Goal: Transaction & Acquisition: Purchase product/service

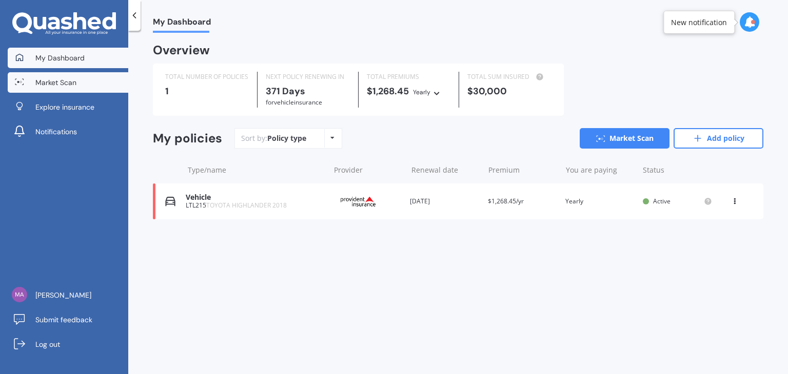
click at [66, 81] on span "Market Scan" at bounding box center [55, 82] width 41 height 10
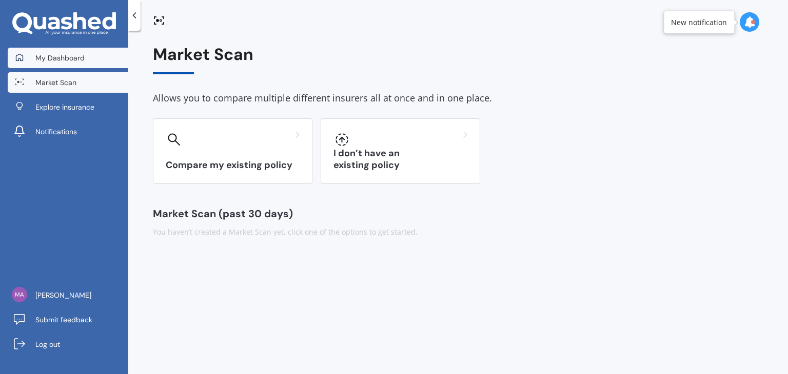
click at [62, 60] on span "My Dashboard" at bounding box center [59, 58] width 49 height 10
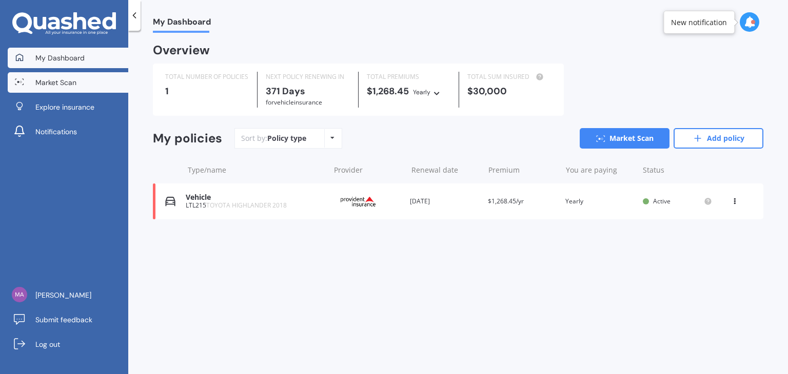
click at [57, 87] on span "Market Scan" at bounding box center [55, 82] width 41 height 10
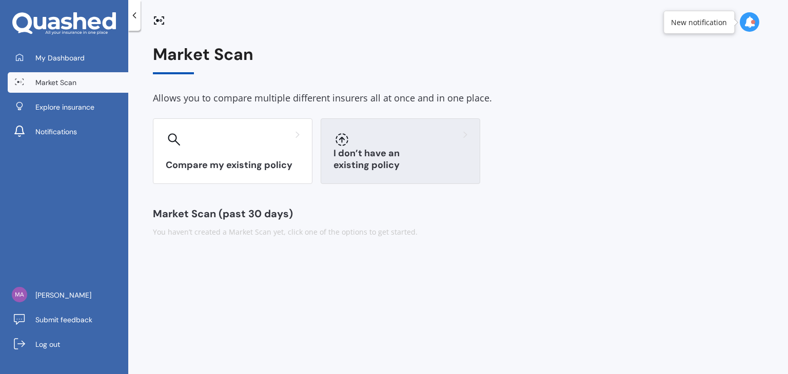
click at [384, 163] on h3 "I don’t have an existing policy" at bounding box center [400, 160] width 134 height 24
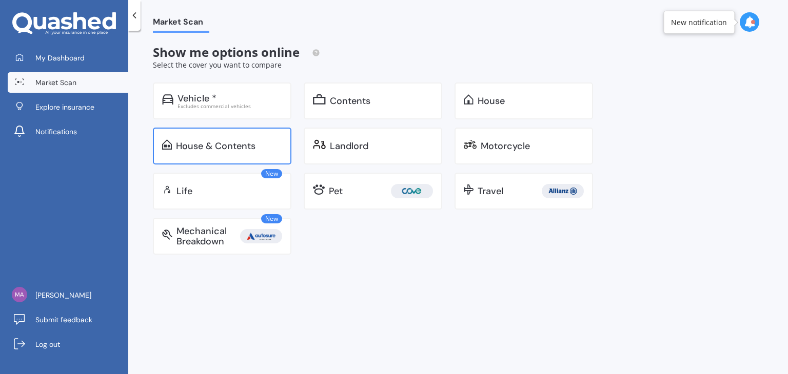
click at [242, 153] on div "House & Contents" at bounding box center [222, 146] width 138 height 37
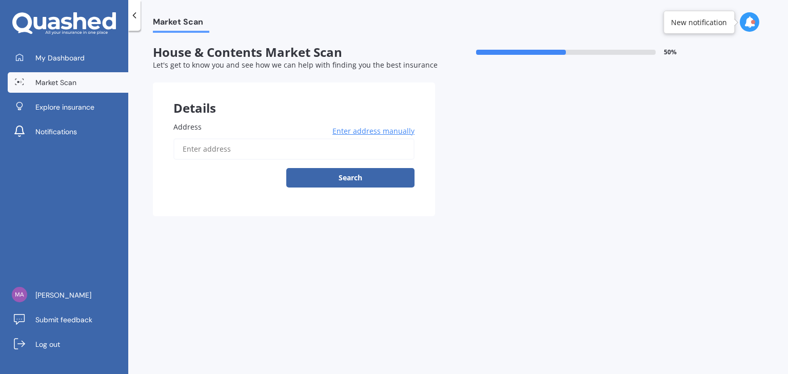
click at [246, 148] on input "Address" at bounding box center [293, 149] width 241 height 22
type input "[STREET_ADDRESS][PERSON_NAME][PERSON_NAME]"
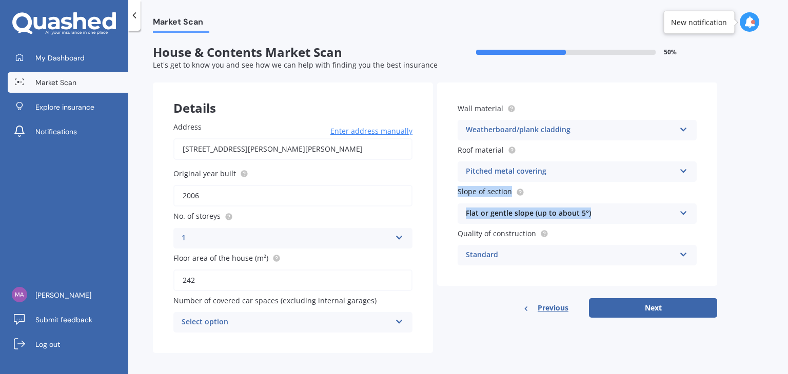
drag, startPoint x: 787, startPoint y: 166, endPoint x: 787, endPoint y: 210, distance: 44.1
click at [787, 210] on div "Market Scan House & Contents Market Scan 50 % Let's get to know you and see how…" at bounding box center [457, 205] width 659 height 344
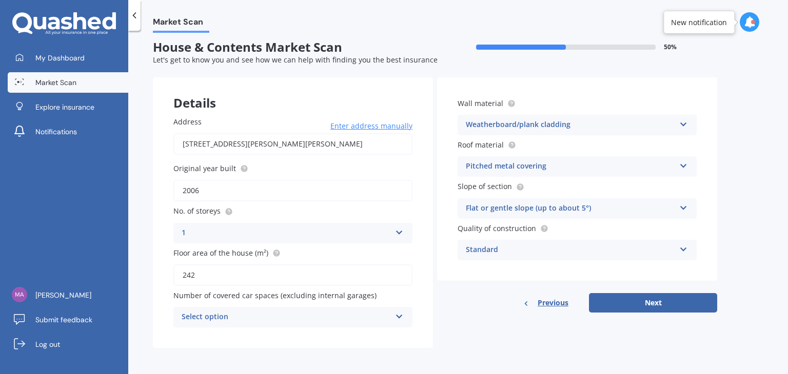
click at [479, 296] on div "Previous Next" at bounding box center [577, 302] width 280 height 19
click at [266, 325] on div "Select option 0 1 2 3 4 5+" at bounding box center [292, 317] width 239 height 21
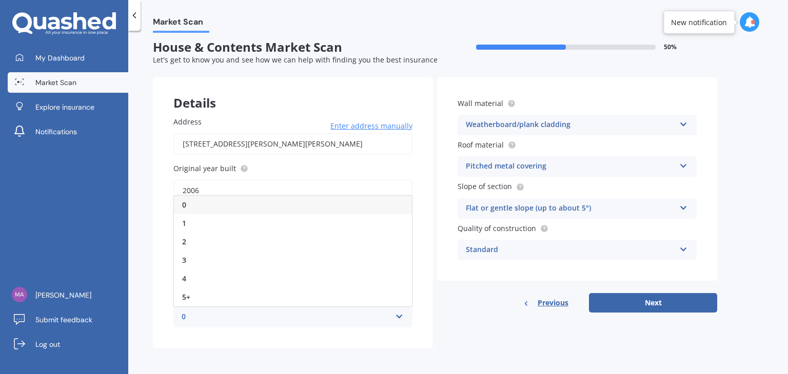
click at [266, 325] on div "0 0 1 2 3 4 5+" at bounding box center [292, 317] width 239 height 21
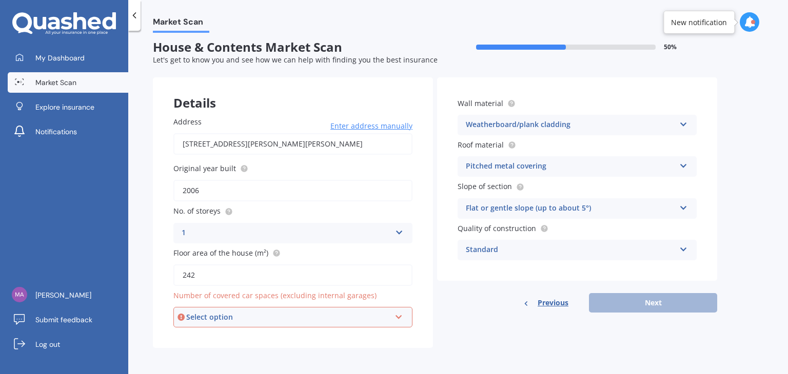
click at [209, 322] on div "Select option" at bounding box center [288, 317] width 204 height 11
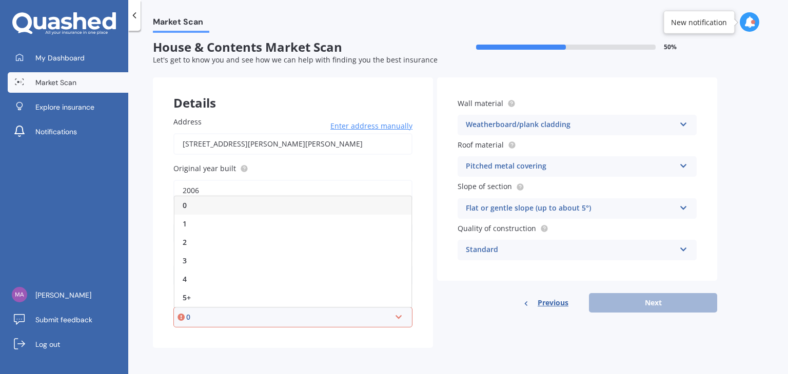
click at [209, 322] on div "0" at bounding box center [288, 317] width 204 height 11
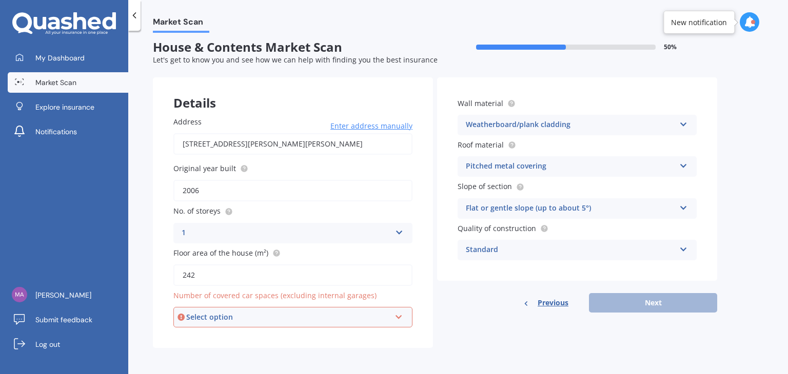
click at [265, 321] on div "Select option" at bounding box center [288, 317] width 204 height 11
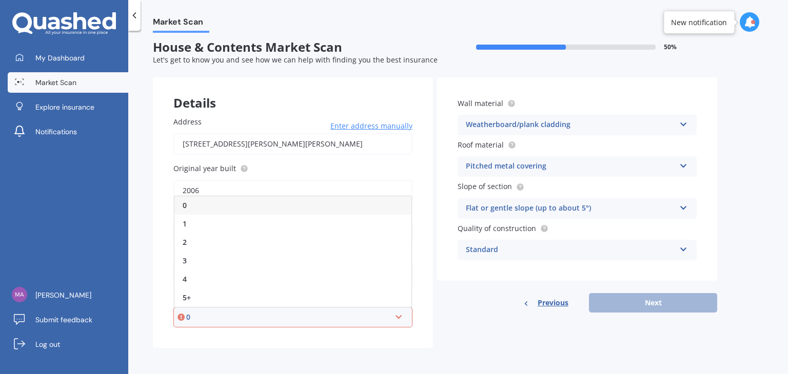
click at [197, 200] on div "0" at bounding box center [292, 205] width 237 height 18
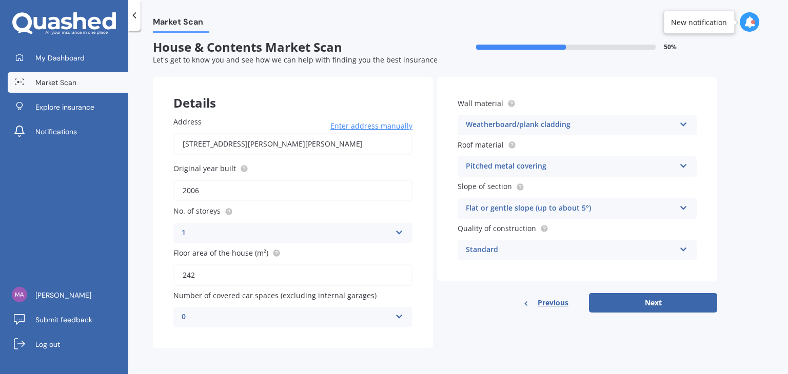
click at [518, 251] on div "Standard" at bounding box center [570, 250] width 209 height 12
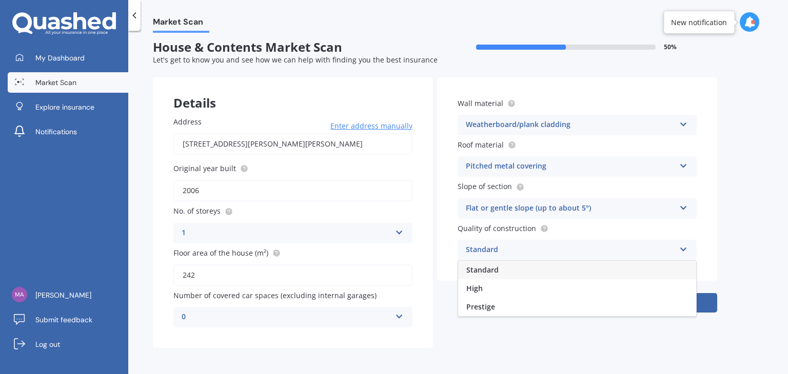
click at [518, 251] on div "Standard" at bounding box center [570, 250] width 209 height 12
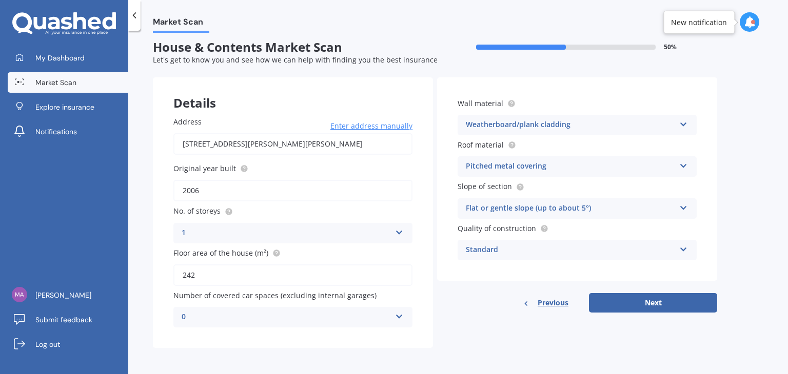
click at [518, 251] on div "Standard" at bounding box center [570, 250] width 209 height 12
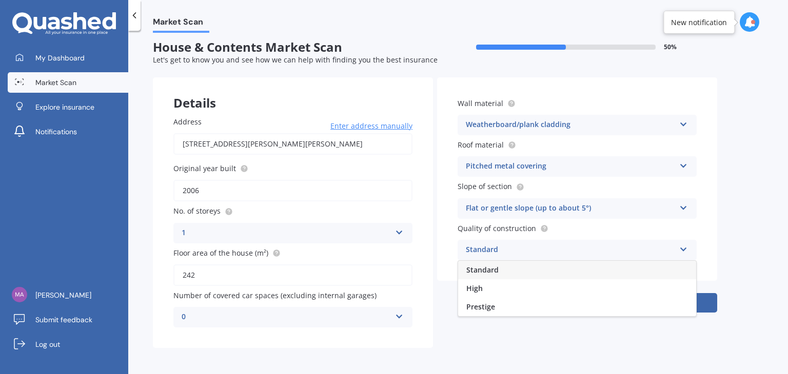
click at [518, 251] on div "Standard" at bounding box center [570, 250] width 209 height 12
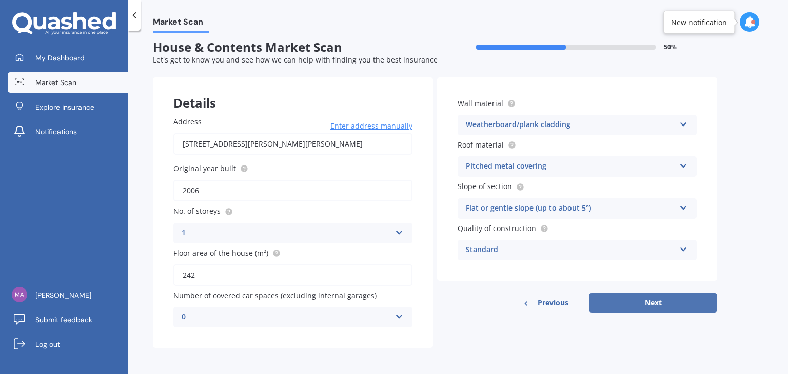
click at [646, 298] on button "Next" at bounding box center [653, 302] width 128 height 19
select select "13"
select select "07"
select select "1987"
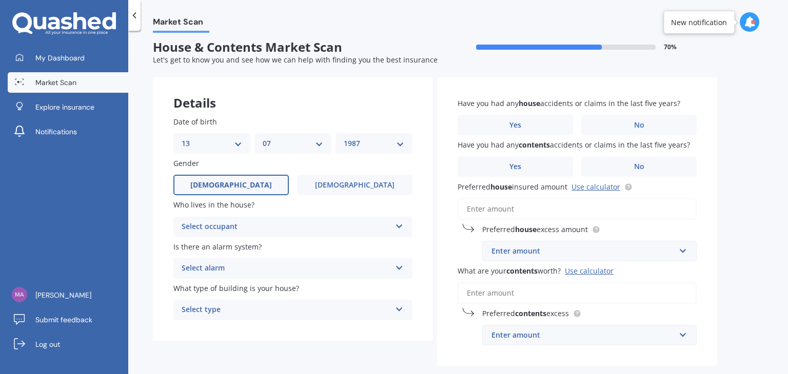
scroll to position [0, 0]
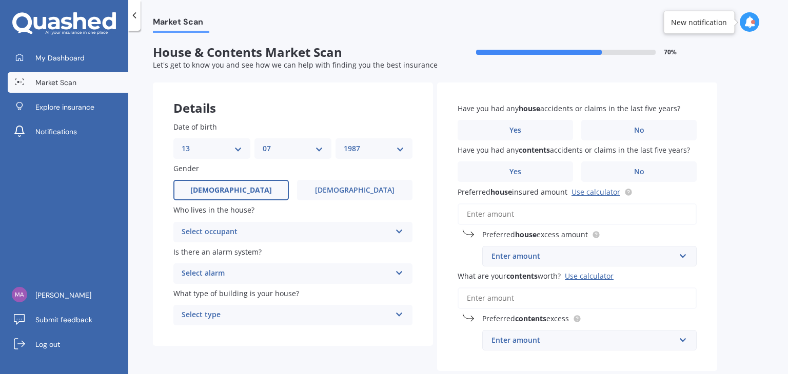
click at [305, 226] on div "Select occupant" at bounding box center [286, 232] width 209 height 12
click at [207, 257] on div "Owner" at bounding box center [293, 252] width 238 height 18
click at [230, 276] on div "Select alarm" at bounding box center [286, 274] width 209 height 12
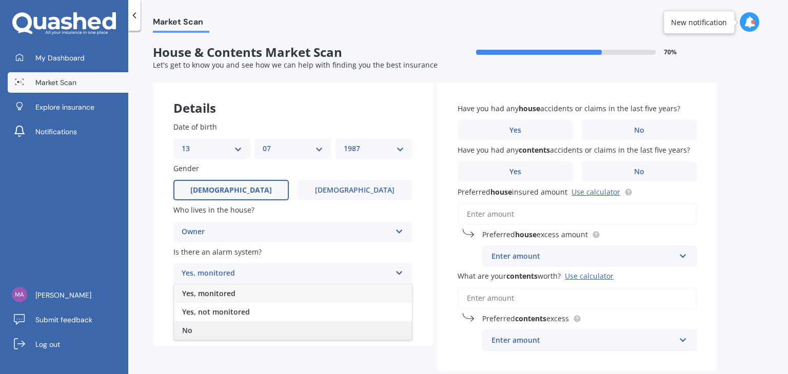
click at [192, 329] on span "No" at bounding box center [187, 331] width 10 height 10
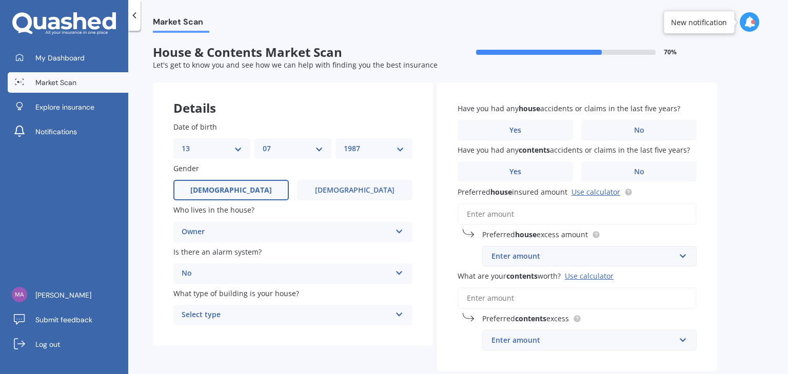
click at [225, 315] on div "Select type" at bounding box center [286, 315] width 209 height 12
click at [230, 254] on div "Freestanding" at bounding box center [293, 258] width 238 height 18
click at [663, 129] on label "No" at bounding box center [638, 130] width 115 height 21
click at [0, 0] on input "No" at bounding box center [0, 0] width 0 height 0
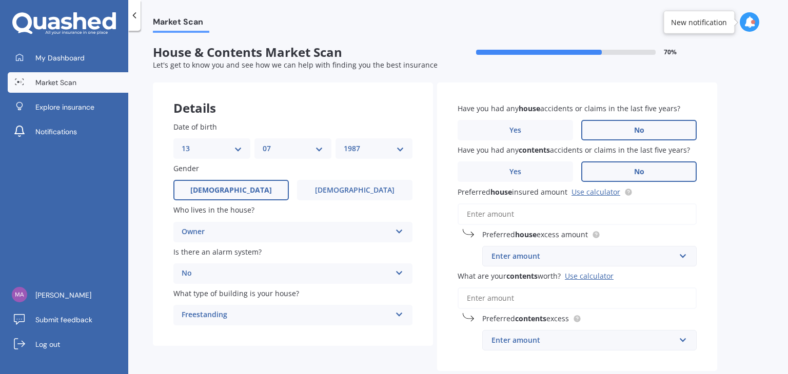
click at [630, 167] on label "No" at bounding box center [638, 172] width 115 height 21
click at [0, 0] on input "No" at bounding box center [0, 0] width 0 height 0
click at [567, 265] on input "text" at bounding box center [585, 256] width 205 height 19
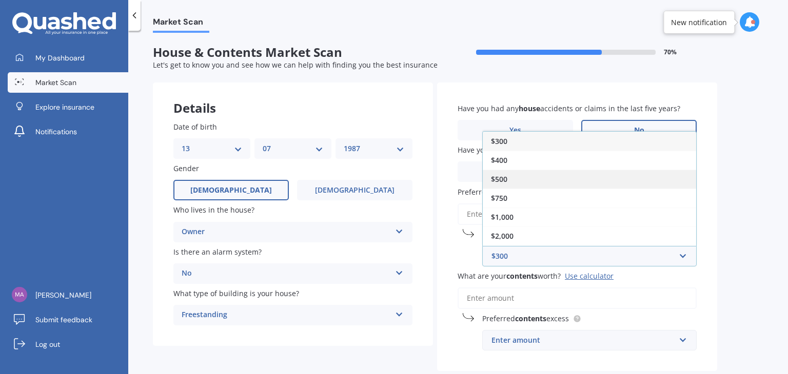
click at [530, 175] on div "$500" at bounding box center [589, 179] width 213 height 19
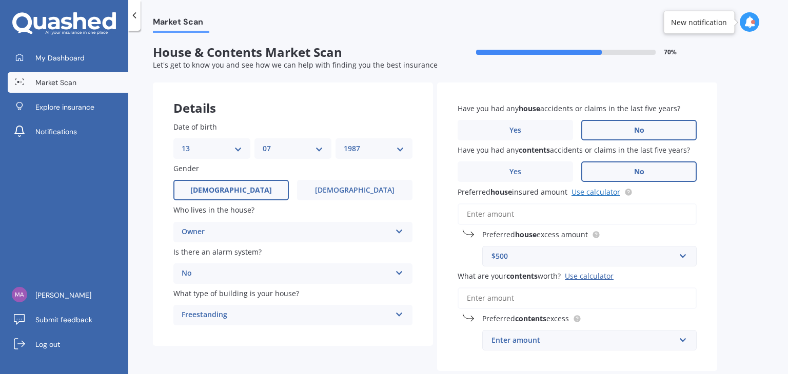
click at [595, 192] on link "Use calculator" at bounding box center [595, 192] width 49 height 10
click at [499, 217] on input "Preferred house insured amount Use calculator" at bounding box center [576, 215] width 239 height 22
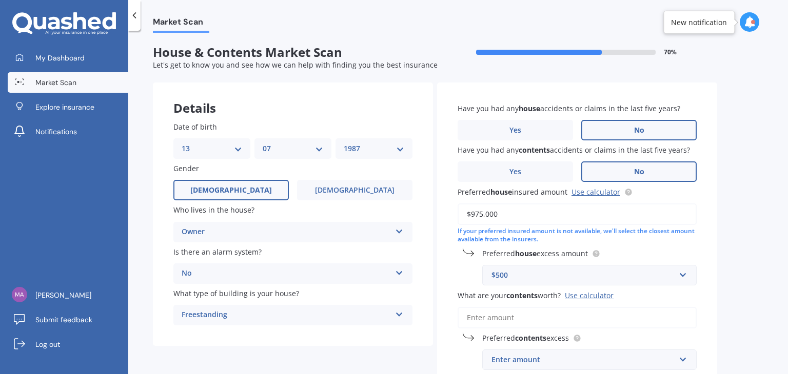
type input "$975,000"
click at [726, 251] on div "Market Scan House & Contents Market Scan 70 % Let's get to know you and see how…" at bounding box center [457, 205] width 659 height 344
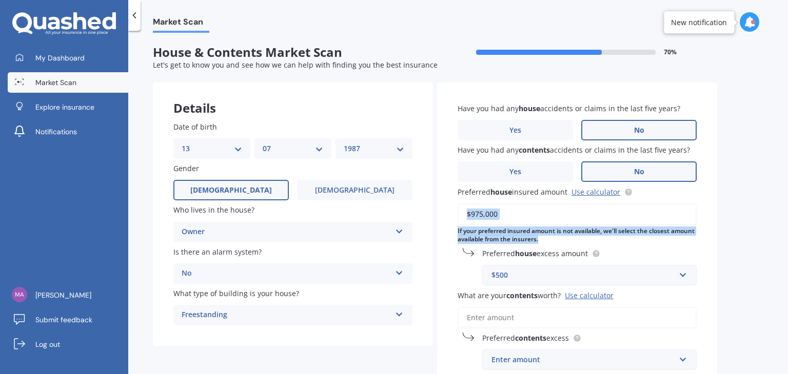
drag, startPoint x: 787, startPoint y: 206, endPoint x: 787, endPoint y: 236, distance: 30.8
click at [787, 236] on div "Market Scan House & Contents Market Scan 70 % Let's get to know you and see how…" at bounding box center [457, 205] width 659 height 344
click at [767, 243] on div "Market Scan House & Contents Market Scan 70 % Let's get to know you and see how…" at bounding box center [457, 205] width 659 height 344
drag, startPoint x: 787, startPoint y: 222, endPoint x: 787, endPoint y: 256, distance: 34.4
click at [787, 256] on div "Market Scan House & Contents Market Scan 70 % Let's get to know you and see how…" at bounding box center [457, 205] width 659 height 344
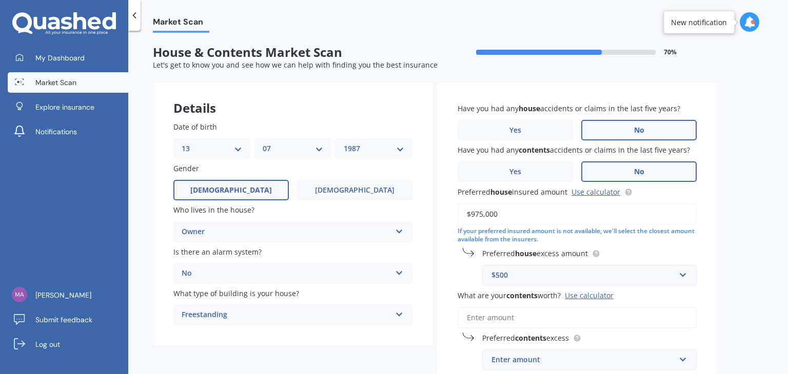
click at [521, 321] on input "What are your contents worth? Use calculator" at bounding box center [576, 318] width 239 height 22
click at [609, 299] on div "Use calculator" at bounding box center [589, 296] width 49 height 10
click at [609, 307] on input "What are your contents worth? Use calculator" at bounding box center [576, 318] width 239 height 22
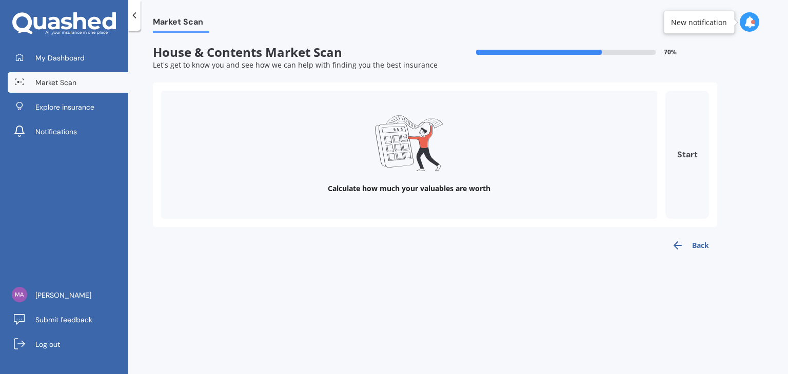
click at [700, 157] on button "Start" at bounding box center [687, 155] width 44 height 128
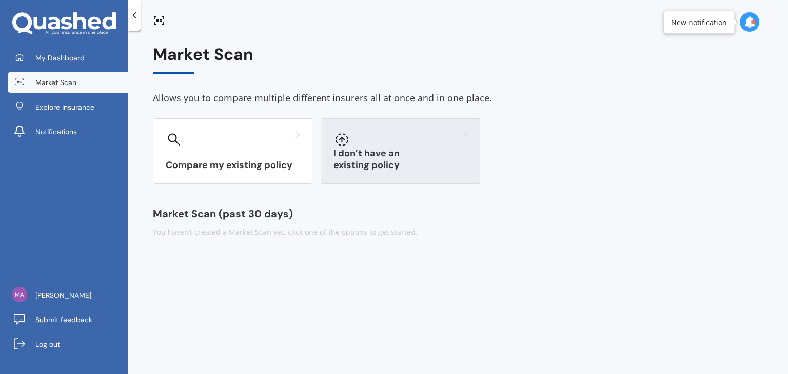
click at [441, 158] on h3 "I don’t have an existing policy" at bounding box center [400, 160] width 134 height 24
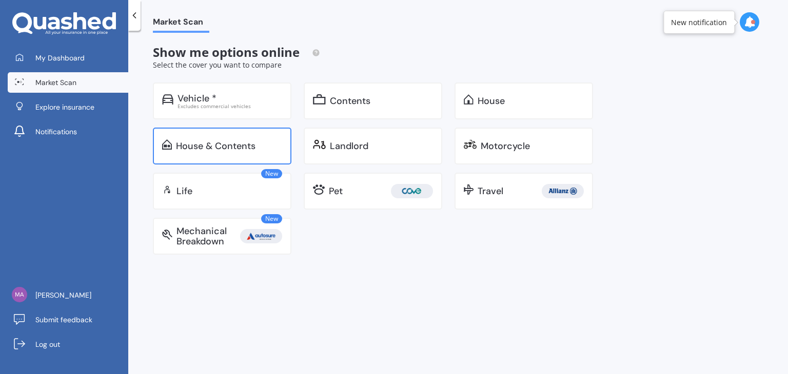
click at [223, 152] on div "House & Contents" at bounding box center [222, 146] width 138 height 37
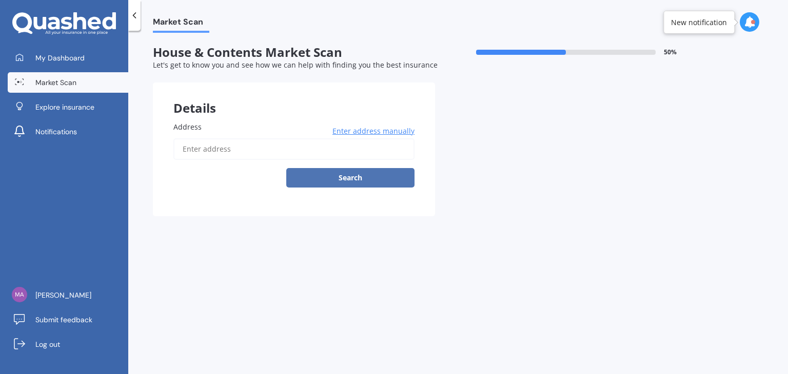
click at [370, 178] on button "Search" at bounding box center [350, 177] width 128 height 19
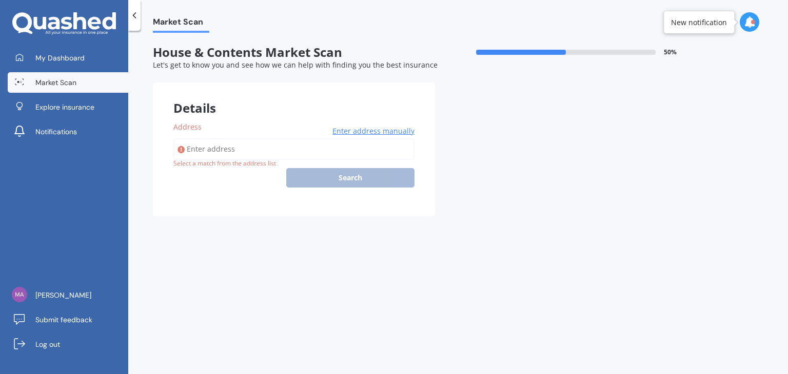
click at [198, 157] on input "Address" at bounding box center [293, 149] width 241 height 22
type input "[STREET_ADDRESS][PERSON_NAME][PERSON_NAME]"
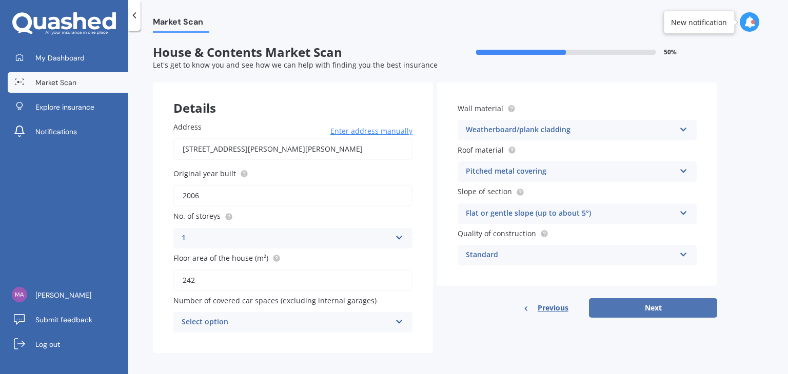
click at [662, 314] on button "Next" at bounding box center [653, 307] width 128 height 19
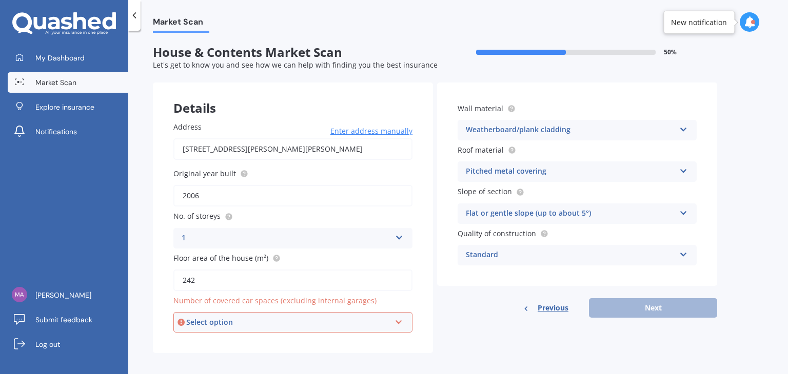
click at [388, 337] on div "Address [STREET_ADDRESS][PERSON_NAME][PERSON_NAME] Enter address manually Searc…" at bounding box center [293, 227] width 280 height 252
click at [382, 325] on div "Select option" at bounding box center [288, 322] width 204 height 11
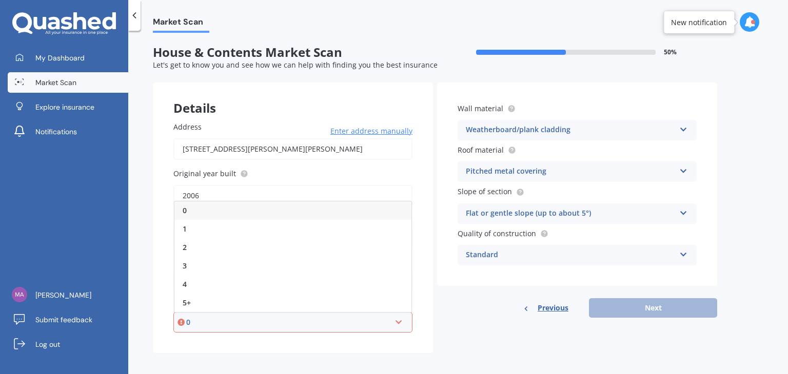
click at [224, 204] on div "0" at bounding box center [292, 211] width 237 height 18
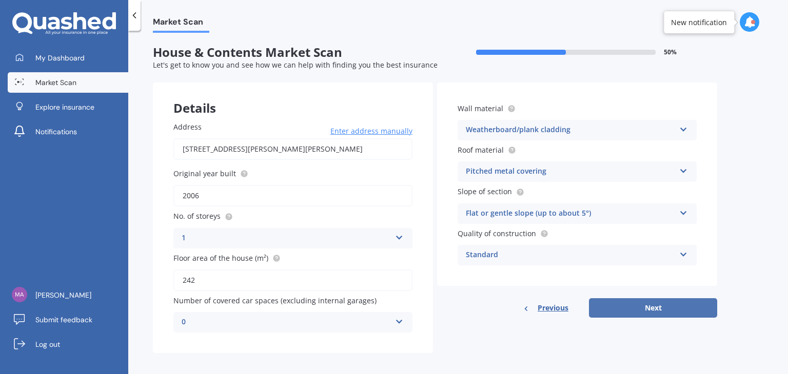
click at [673, 307] on button "Next" at bounding box center [653, 307] width 128 height 19
select select "13"
select select "07"
select select "1987"
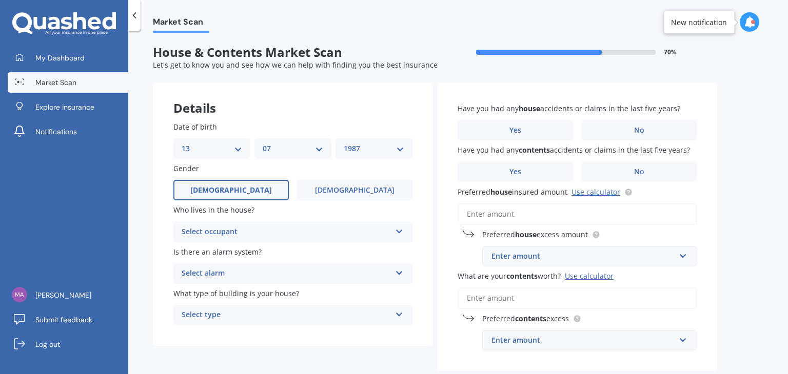
click at [257, 237] on div "Select occupant" at bounding box center [286, 232] width 209 height 12
click at [235, 249] on div "Owner" at bounding box center [293, 252] width 238 height 18
click at [229, 269] on div "Select alarm" at bounding box center [286, 274] width 209 height 12
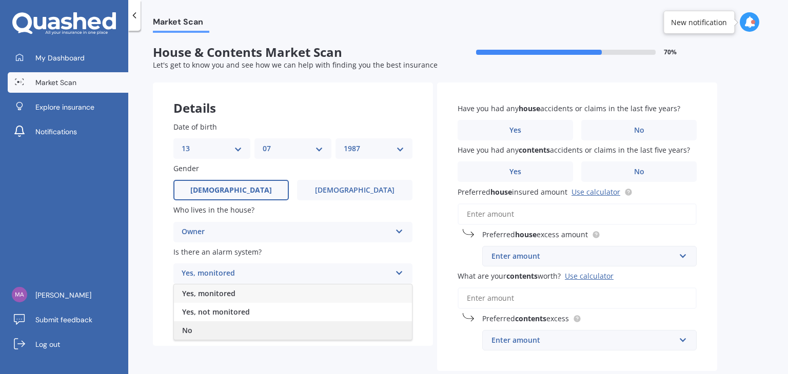
click at [222, 329] on div "No" at bounding box center [293, 331] width 238 height 18
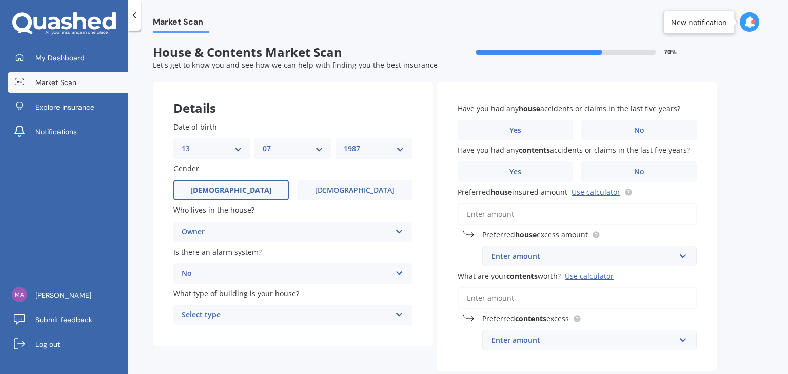
click at [241, 316] on div "Select type" at bounding box center [286, 315] width 209 height 12
click at [241, 259] on div "Freestanding" at bounding box center [293, 258] width 238 height 18
click at [672, 127] on label "No" at bounding box center [638, 130] width 115 height 21
click at [0, 0] on input "No" at bounding box center [0, 0] width 0 height 0
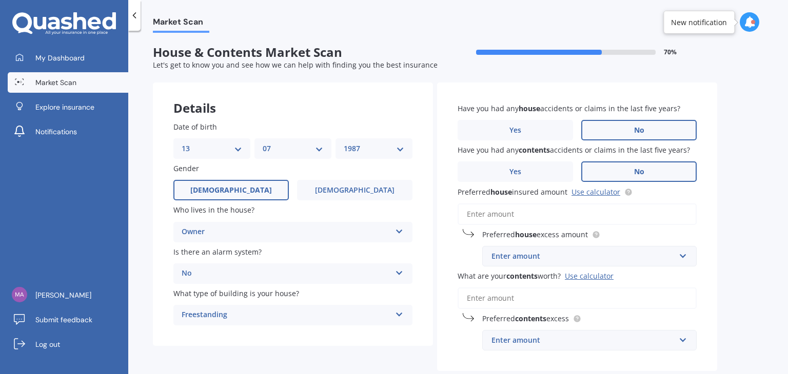
click at [647, 170] on label "No" at bounding box center [638, 172] width 115 height 21
click at [0, 0] on input "No" at bounding box center [0, 0] width 0 height 0
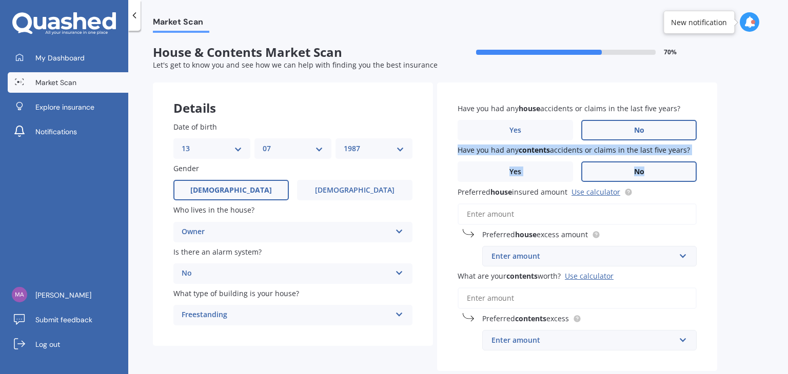
drag, startPoint x: 787, startPoint y: 135, endPoint x: 787, endPoint y: 193, distance: 57.9
click at [787, 189] on div "Market Scan House & Contents Market Scan 70 % Let's get to know you and see how…" at bounding box center [457, 205] width 659 height 344
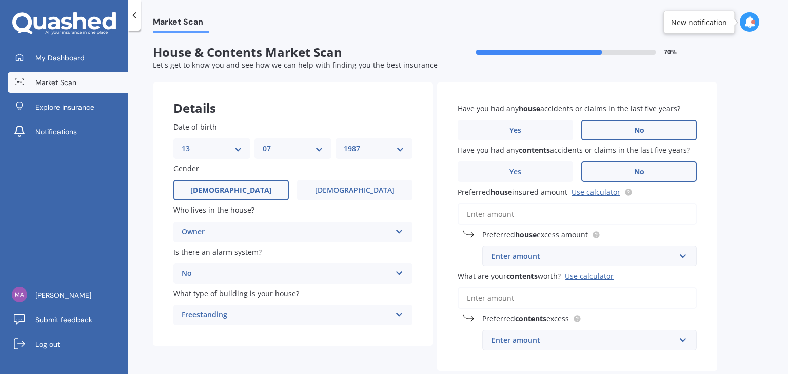
click at [730, 230] on div "Market Scan House & Contents Market Scan 70 % Let's get to know you and see how…" at bounding box center [457, 205] width 659 height 344
click at [566, 256] on div "Enter amount" at bounding box center [583, 256] width 184 height 11
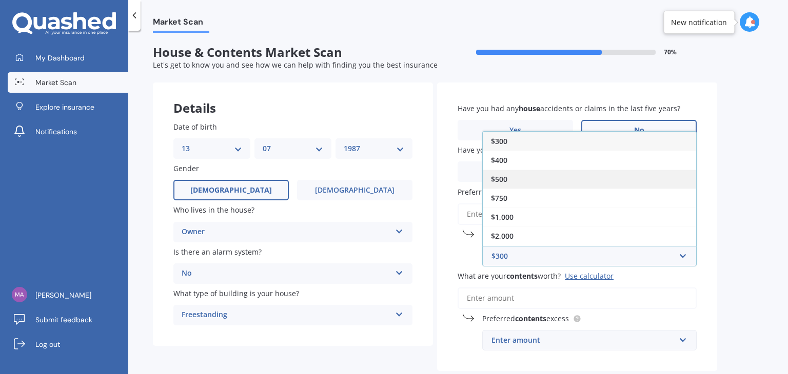
click at [511, 179] on div "$500" at bounding box center [589, 179] width 213 height 19
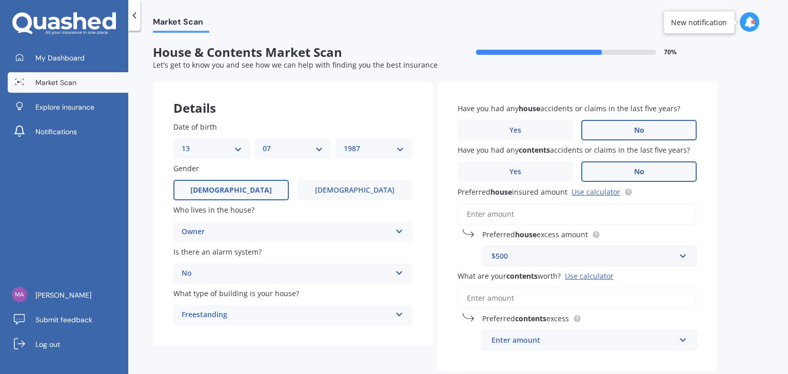
click at [492, 216] on input "Preferred house insured amount Use calculator" at bounding box center [576, 215] width 239 height 22
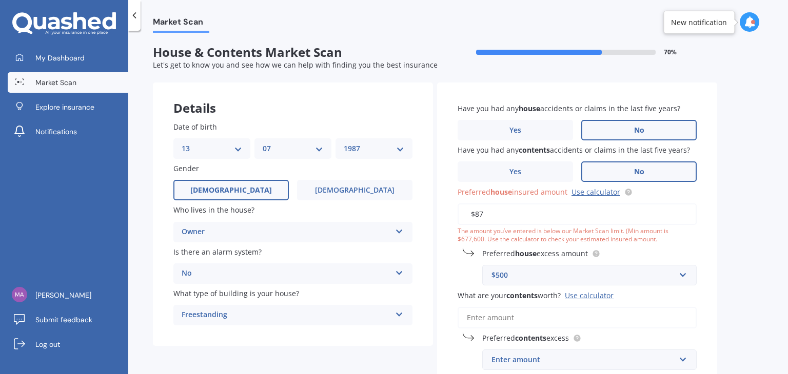
type input "$8"
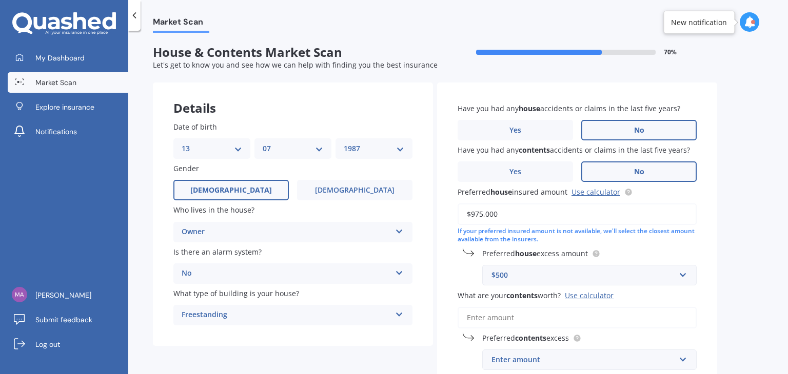
type input "$975,000"
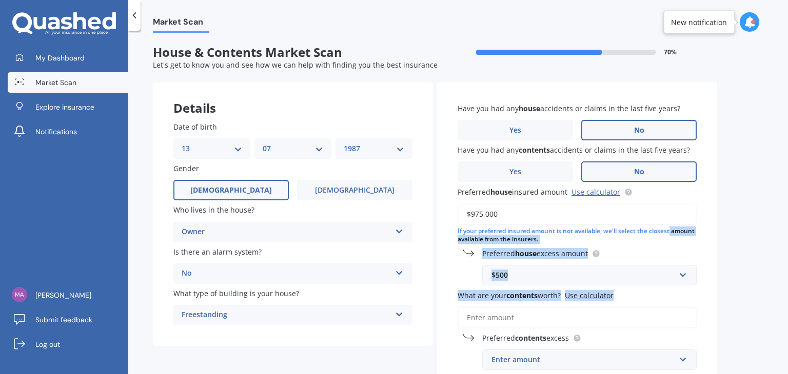
drag, startPoint x: 787, startPoint y: 230, endPoint x: 768, endPoint y: 299, distance: 71.8
click at [768, 299] on div "Market Scan House & Contents Market Scan 70 % Let's get to know you and see how…" at bounding box center [457, 205] width 659 height 344
click at [769, 301] on div "Market Scan House & Contents Market Scan 70 % Let's get to know you and see how…" at bounding box center [457, 205] width 659 height 344
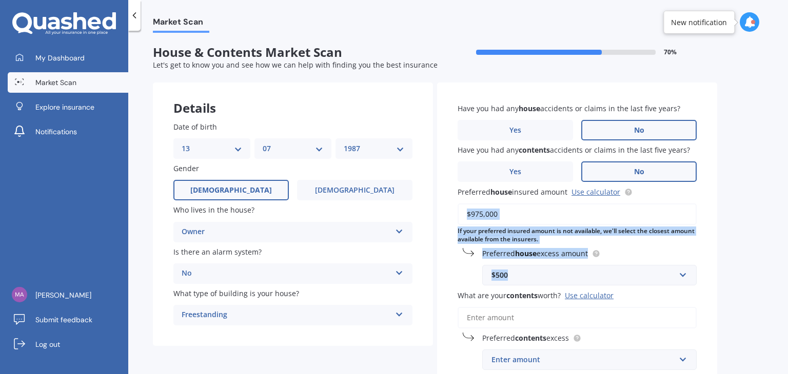
drag, startPoint x: 787, startPoint y: 207, endPoint x: 654, endPoint y: 291, distance: 157.2
click at [787, 268] on div "Market Scan House & Contents Market Scan 70 % Let's get to know you and see how…" at bounding box center [457, 205] width 659 height 344
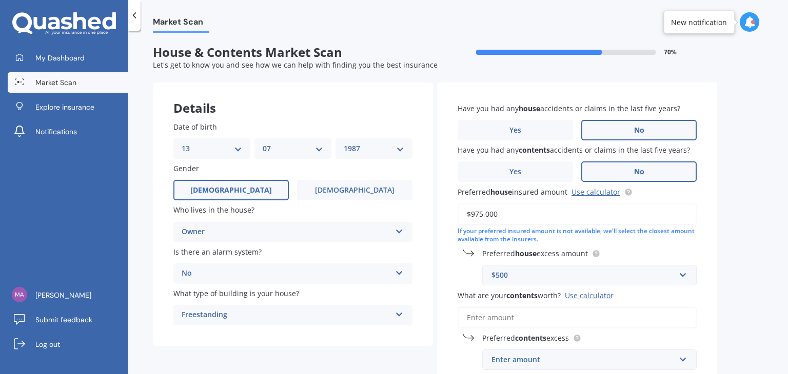
click at [483, 310] on input "What are your contents worth? Use calculator" at bounding box center [576, 318] width 239 height 22
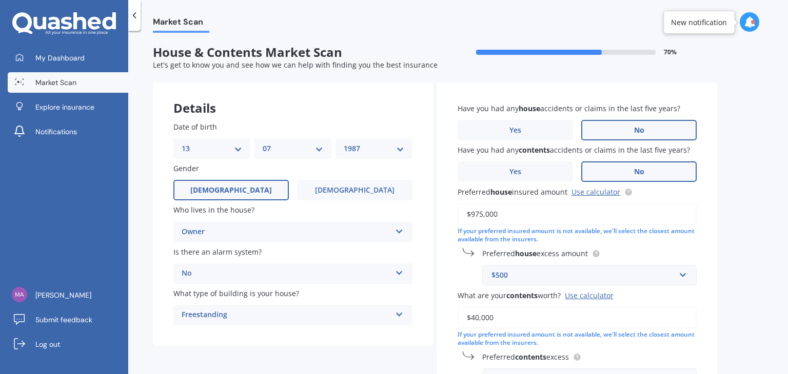
type input "$40,000"
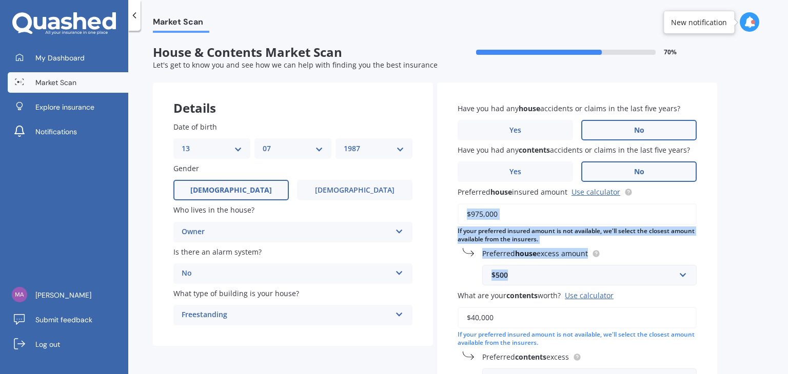
drag, startPoint x: 787, startPoint y: 206, endPoint x: 787, endPoint y: 275, distance: 68.7
click at [787, 275] on div "Market Scan House & Contents Market Scan 70 % Let's get to know you and see how…" at bounding box center [457, 205] width 659 height 344
click at [767, 283] on div "Market Scan House & Contents Market Scan 70 % Let's get to know you and see how…" at bounding box center [457, 205] width 659 height 344
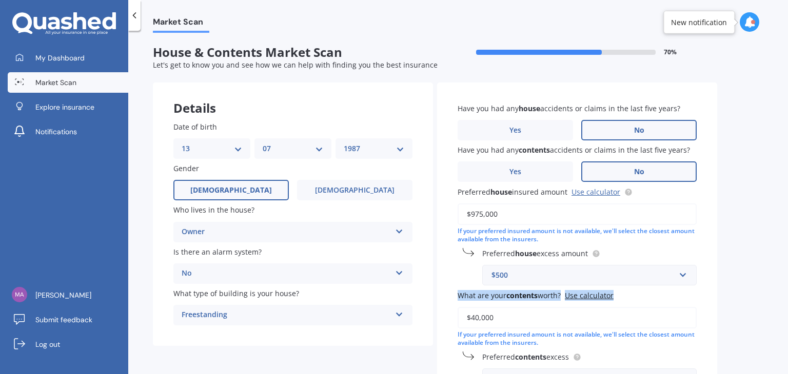
drag, startPoint x: 787, startPoint y: 250, endPoint x: 787, endPoint y: 289, distance: 39.0
click at [787, 289] on div "Market Scan House & Contents Market Scan 70 % Let's get to know you and see how…" at bounding box center [457, 205] width 659 height 344
click at [771, 286] on div "Market Scan House & Contents Market Scan 70 % Let's get to know you and see how…" at bounding box center [457, 205] width 659 height 344
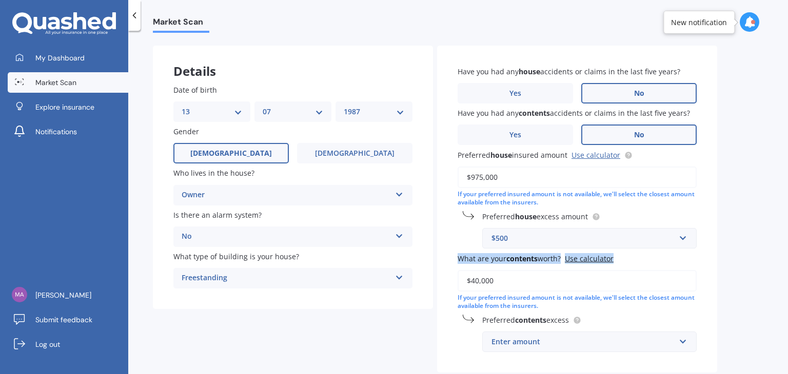
scroll to position [47, 0]
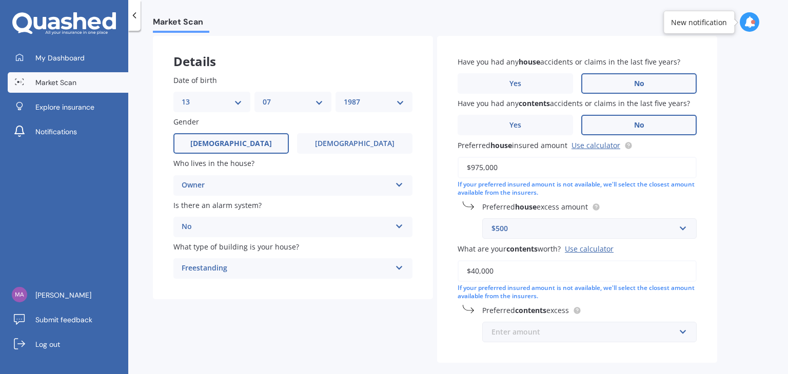
click at [512, 323] on input "text" at bounding box center [585, 332] width 205 height 19
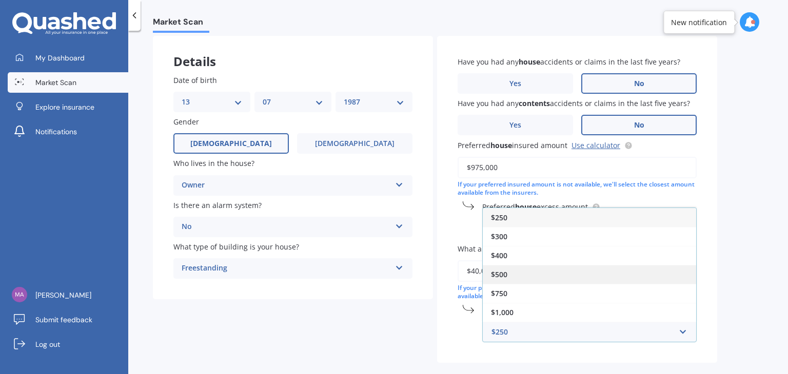
click at [525, 269] on div "$500" at bounding box center [589, 274] width 213 height 19
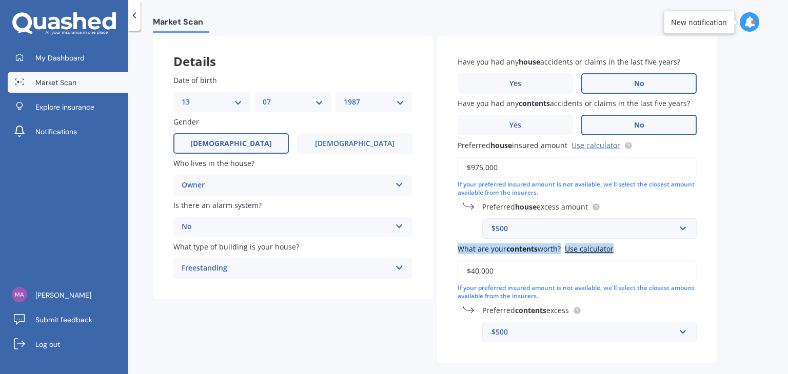
drag, startPoint x: 787, startPoint y: 199, endPoint x: 774, endPoint y: 278, distance: 79.5
click at [774, 278] on div "Market Scan House & Contents Market Scan 70 % Let's get to know you and see how…" at bounding box center [457, 205] width 659 height 344
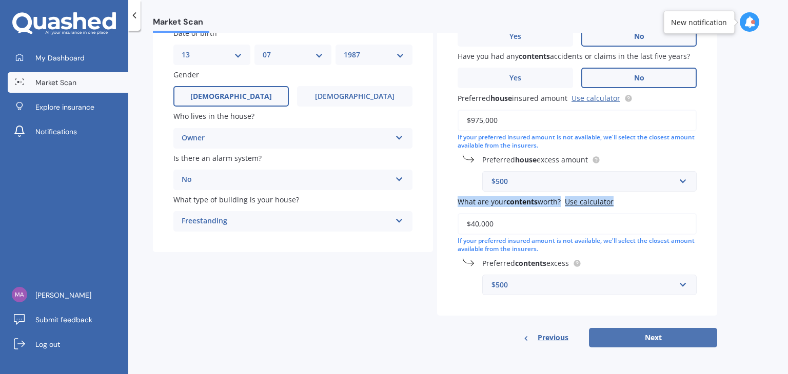
click at [662, 339] on button "Next" at bounding box center [653, 337] width 128 height 19
select select "13"
select select "07"
select select "1987"
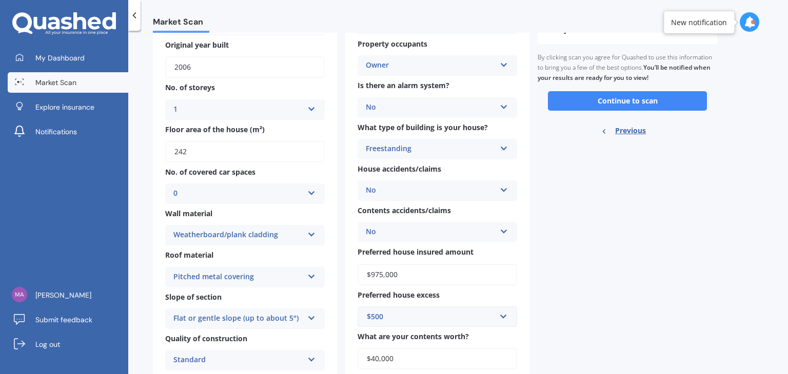
scroll to position [0, 0]
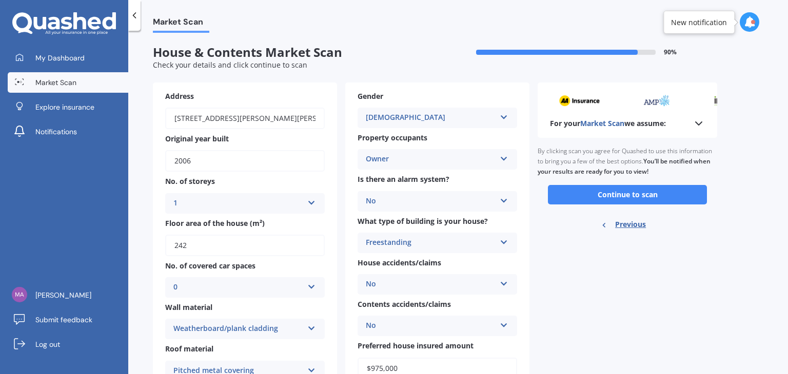
drag, startPoint x: 787, startPoint y: 122, endPoint x: 782, endPoint y: 190, distance: 68.4
click at [784, 189] on div "Market Scan House & Contents Market Scan 90 % Check your details and click cont…" at bounding box center [457, 205] width 659 height 344
click at [639, 194] on button "Continue to scan" at bounding box center [627, 194] width 159 height 19
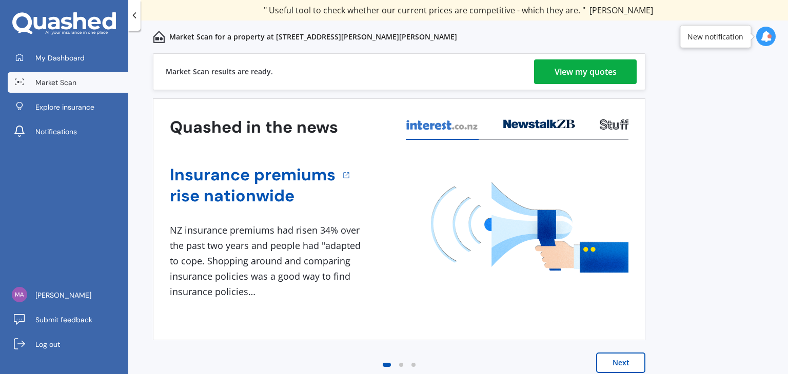
click at [598, 69] on div "View my quotes" at bounding box center [585, 71] width 62 height 25
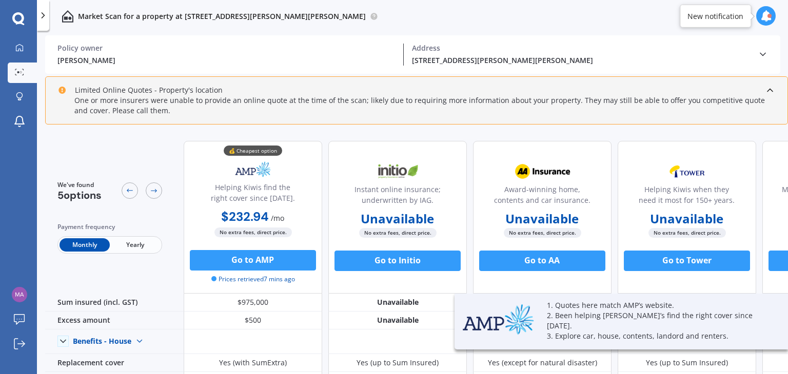
click at [139, 241] on span "Yearly" at bounding box center [135, 244] width 50 height 13
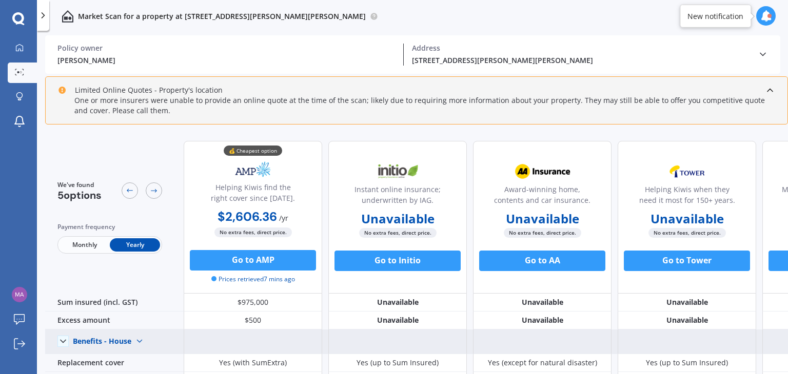
click at [124, 343] on div "Benefits - House" at bounding box center [102, 341] width 58 height 9
click at [127, 325] on span "Benefits - Contents" at bounding box center [114, 323] width 65 height 10
click at [146, 336] on img at bounding box center [149, 341] width 16 height 16
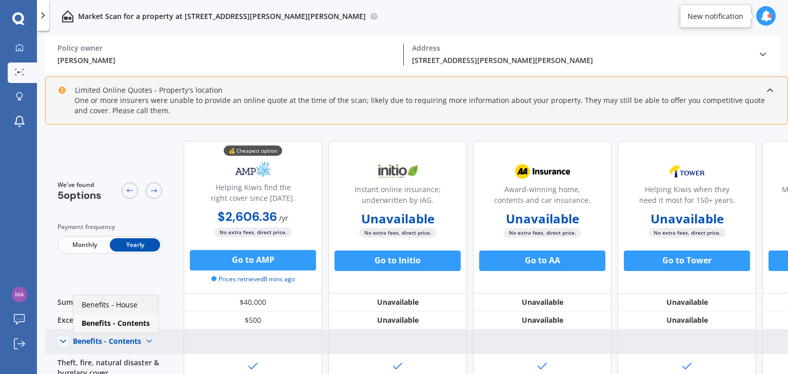
click at [148, 311] on div "Benefits - House" at bounding box center [115, 305] width 85 height 18
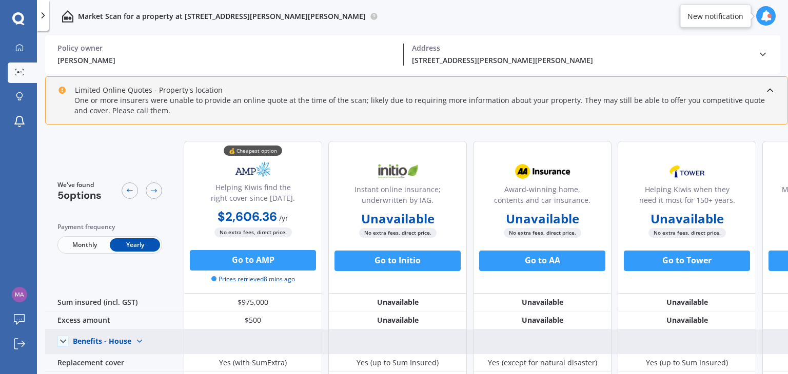
click at [147, 341] on img at bounding box center [139, 341] width 16 height 16
click at [135, 321] on span "Benefits - Contents" at bounding box center [114, 323] width 65 height 10
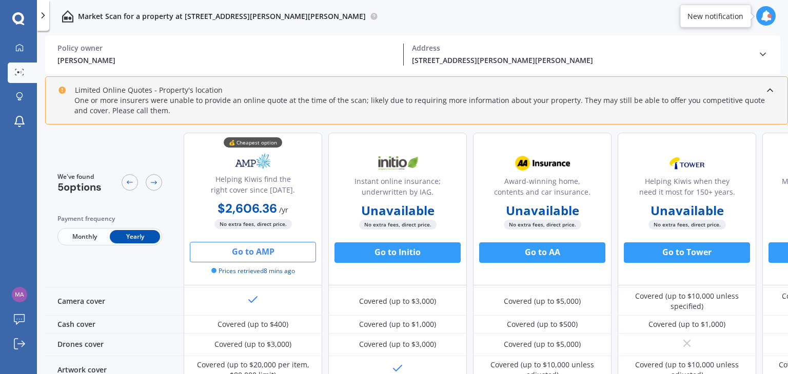
scroll to position [330, 0]
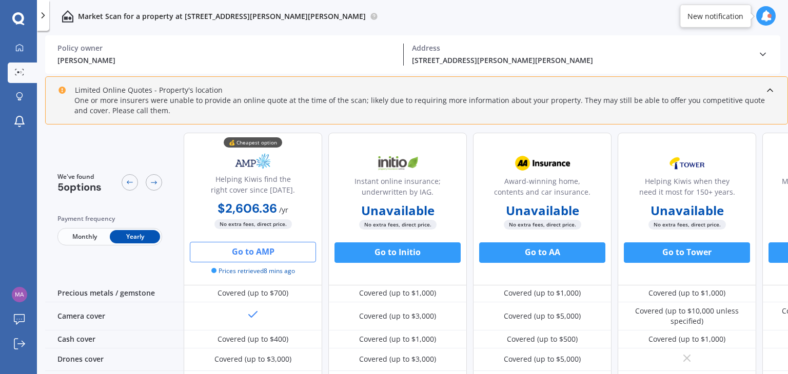
click at [249, 248] on button "Go to AMP" at bounding box center [253, 252] width 126 height 21
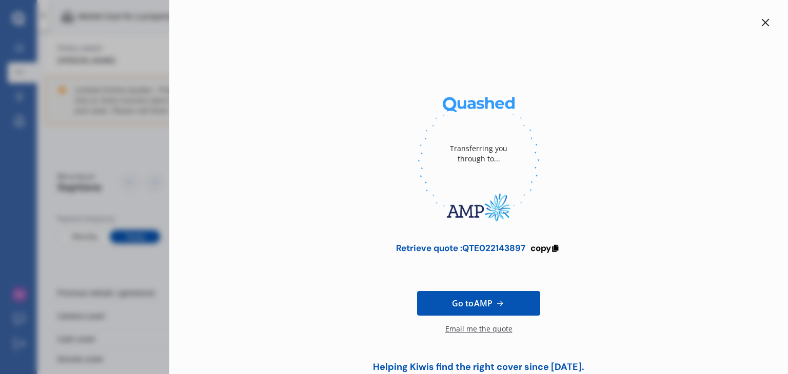
click at [499, 243] on div "Retrieve quote : QTE022143897" at bounding box center [460, 248] width 129 height 10
drag, startPoint x: 481, startPoint y: 253, endPoint x: 489, endPoint y: 252, distance: 8.2
click at [484, 253] on div "Retrieve quote : QTE022143897" at bounding box center [460, 248] width 129 height 10
click at [544, 245] on span "copy" at bounding box center [540, 248] width 21 height 11
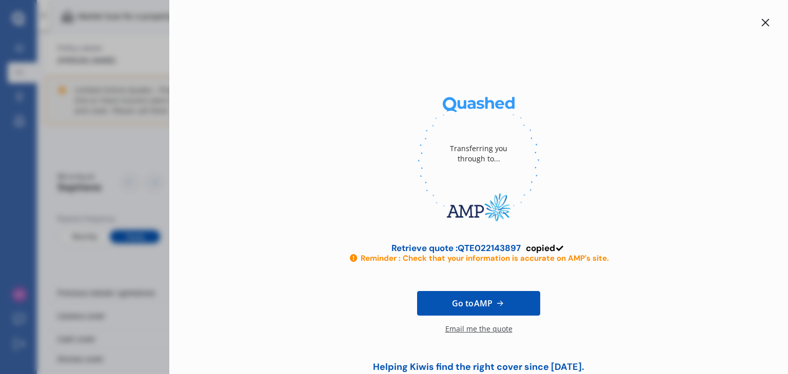
click at [488, 333] on div "Email me the quote" at bounding box center [478, 334] width 67 height 21
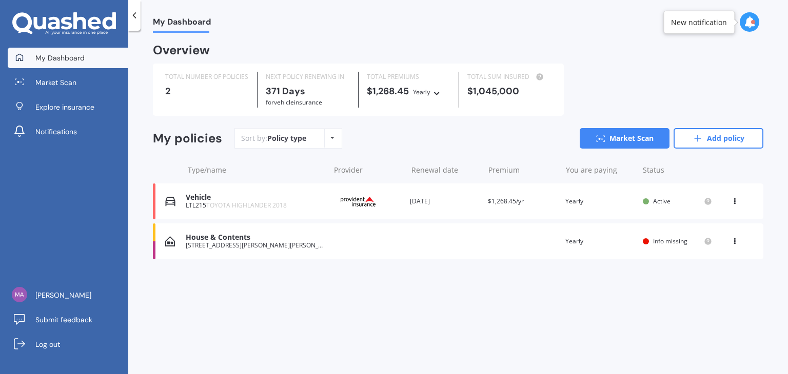
click at [209, 247] on div "[STREET_ADDRESS][PERSON_NAME][PERSON_NAME]" at bounding box center [255, 245] width 138 height 7
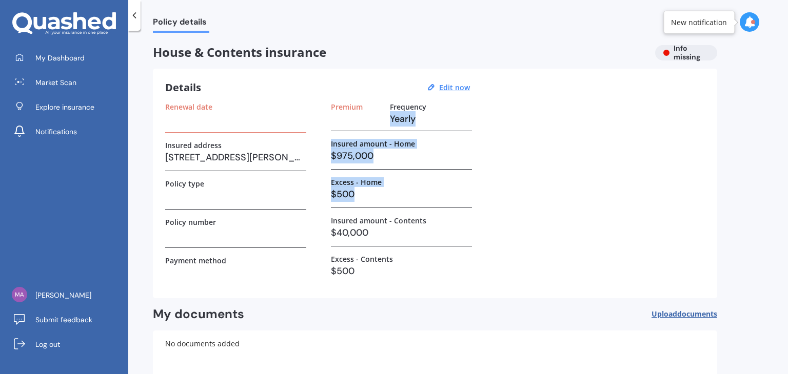
drag, startPoint x: 787, startPoint y: 97, endPoint x: 787, endPoint y: 197, distance: 100.5
click at [787, 197] on div "Policy details House & Contents insurance Info missing Details Edit now Renewal…" at bounding box center [457, 205] width 659 height 344
click at [706, 204] on div "Details Edit now Renewal date Insured address 11 Oshea Road, Maunu, Whangārei 0…" at bounding box center [435, 184] width 564 height 230
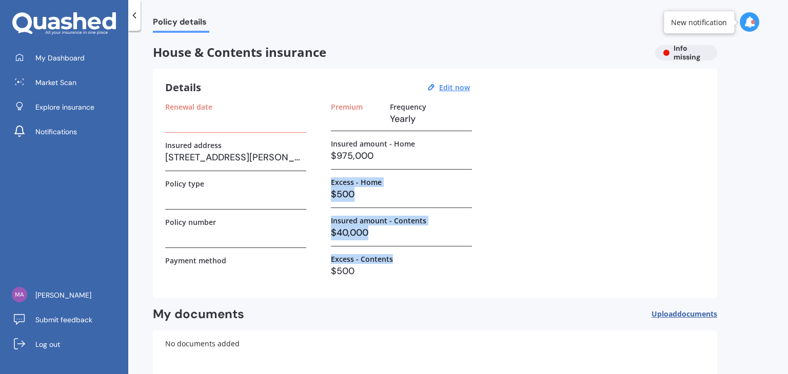
drag, startPoint x: 787, startPoint y: 153, endPoint x: 654, endPoint y: 263, distance: 172.3
click at [787, 247] on div "Policy details House & Contents insurance Info missing Details Edit now Renewal…" at bounding box center [457, 205] width 659 height 344
click at [654, 263] on div "Renewal date Insured address 11 Oshea Road, Maunu, Whangārei 0110 Policy type P…" at bounding box center [434, 195] width 539 height 184
click at [474, 253] on div "Renewal date Insured address 11 Oshea Road, Maunu, Whangārei 0110 Policy type P…" at bounding box center [434, 195] width 539 height 184
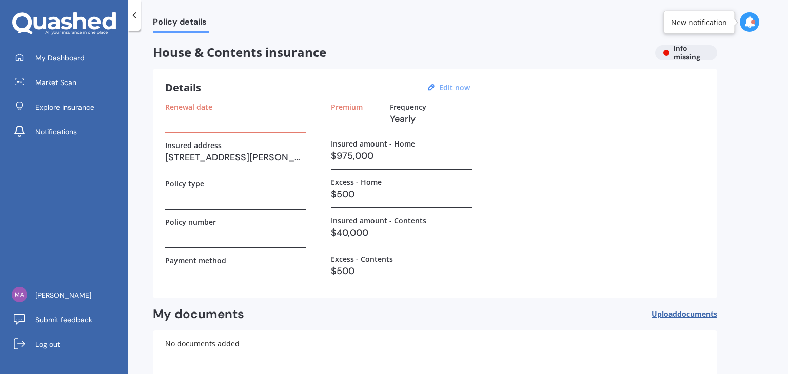
click at [456, 84] on u "Edit now" at bounding box center [454, 88] width 31 height 10
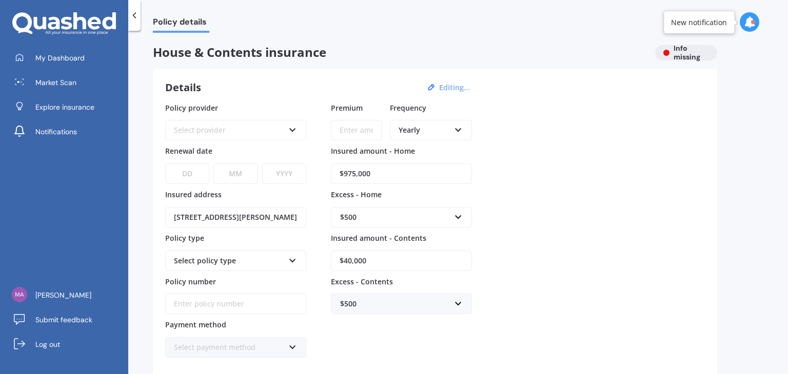
click at [236, 132] on div "Select provider" at bounding box center [229, 130] width 110 height 11
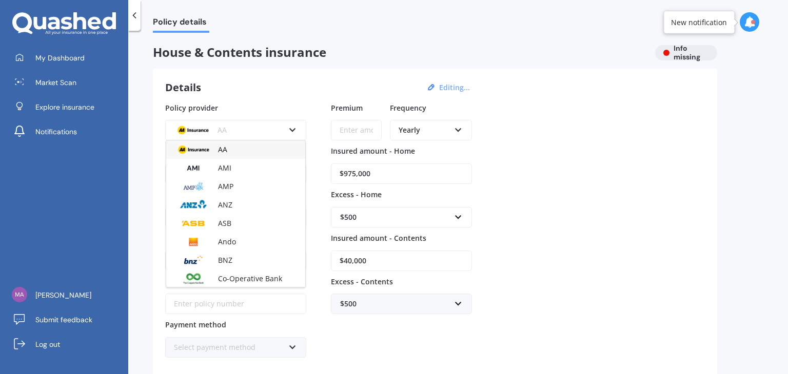
click at [236, 132] on div "AA" at bounding box center [229, 130] width 110 height 11
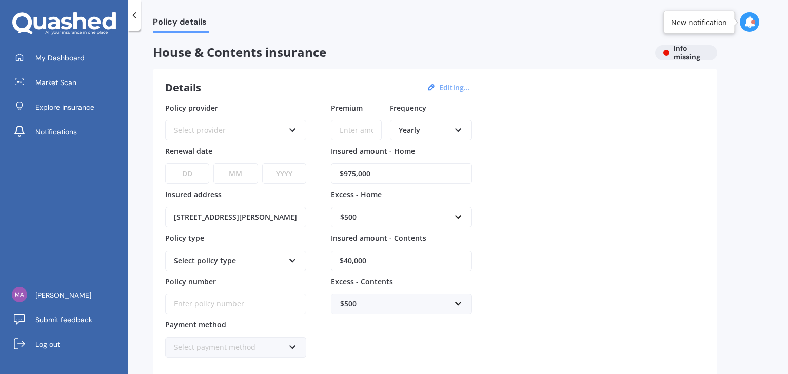
click at [208, 126] on div "Select provider" at bounding box center [229, 130] width 110 height 11
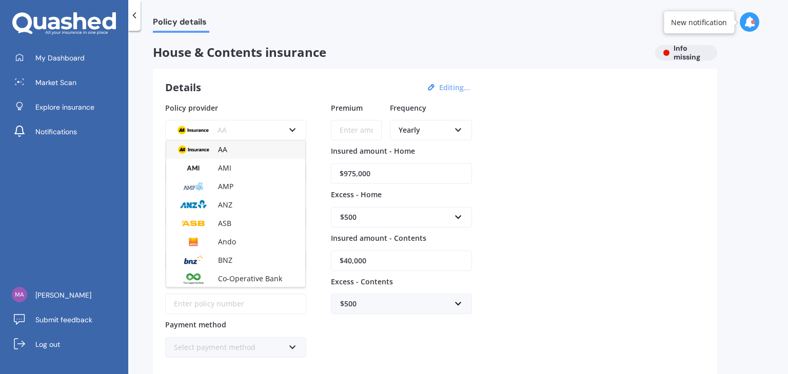
click at [233, 169] on div "AMI" at bounding box center [235, 168] width 139 height 18
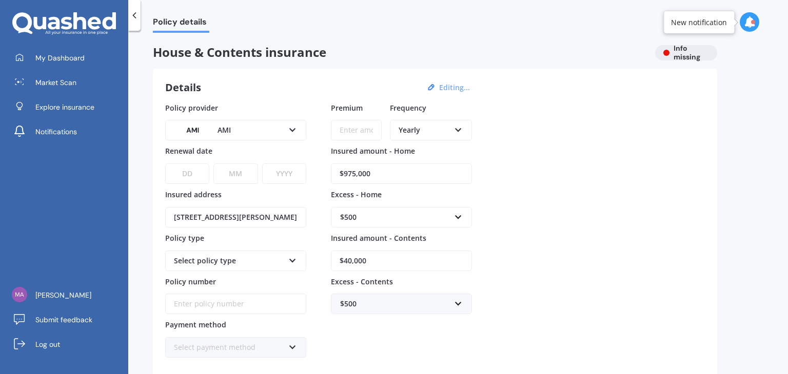
click at [238, 134] on div "AMI" at bounding box center [229, 130] width 110 height 11
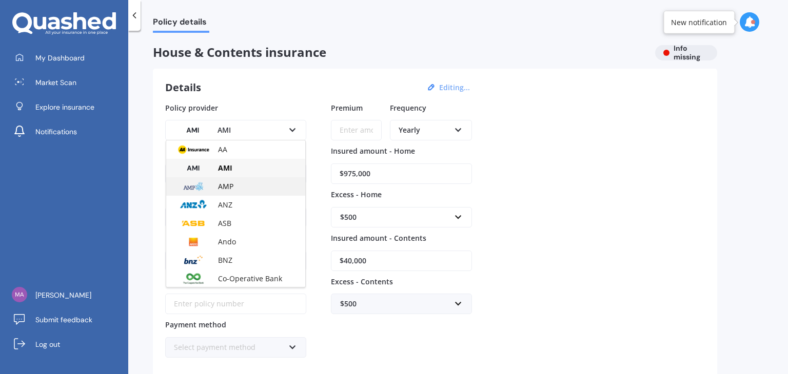
click at [228, 183] on span "AMP" at bounding box center [225, 187] width 15 height 10
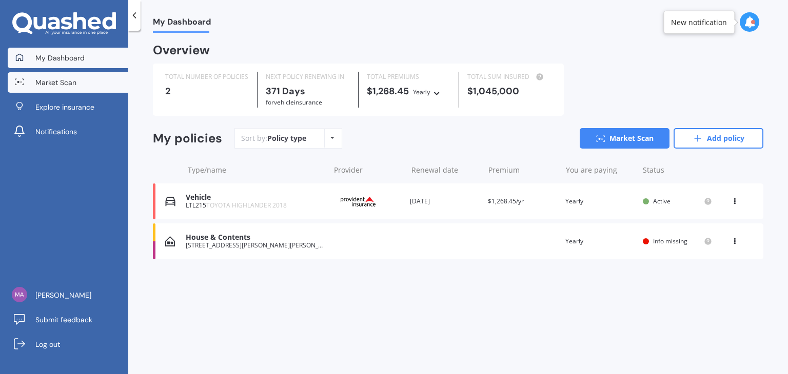
click at [72, 76] on link "Market Scan" at bounding box center [68, 82] width 121 height 21
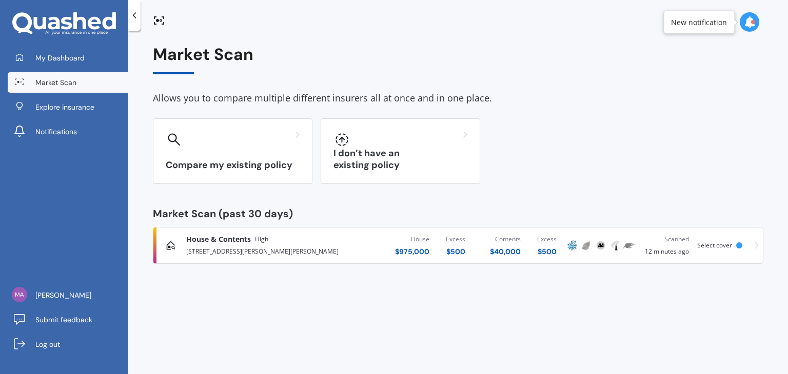
click at [303, 241] on div "House & Contents High" at bounding box center [275, 239] width 179 height 10
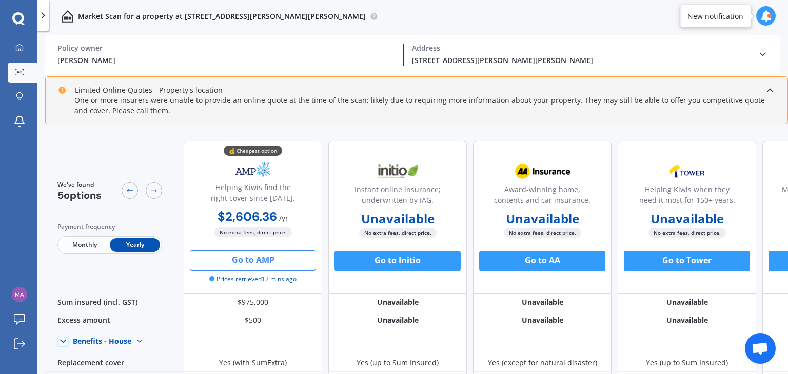
click at [254, 253] on button "Go to AMP" at bounding box center [253, 260] width 126 height 21
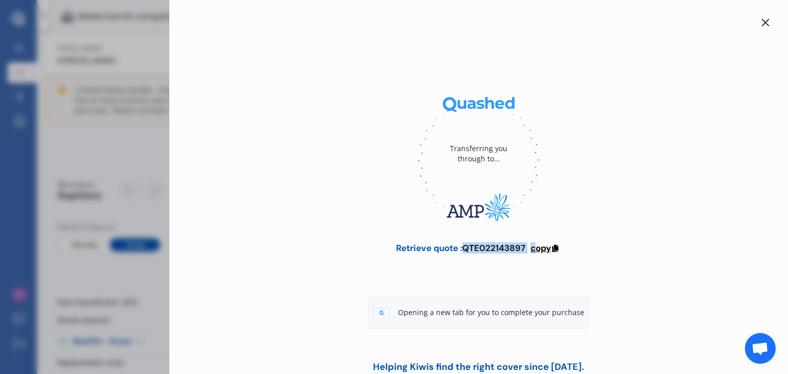
drag, startPoint x: 461, startPoint y: 251, endPoint x: 531, endPoint y: 245, distance: 71.0
click at [531, 245] on div "Retrieve quote : QTE022143897 copy" at bounding box center [478, 248] width 165 height 10
